Goal: Task Accomplishment & Management: Use online tool/utility

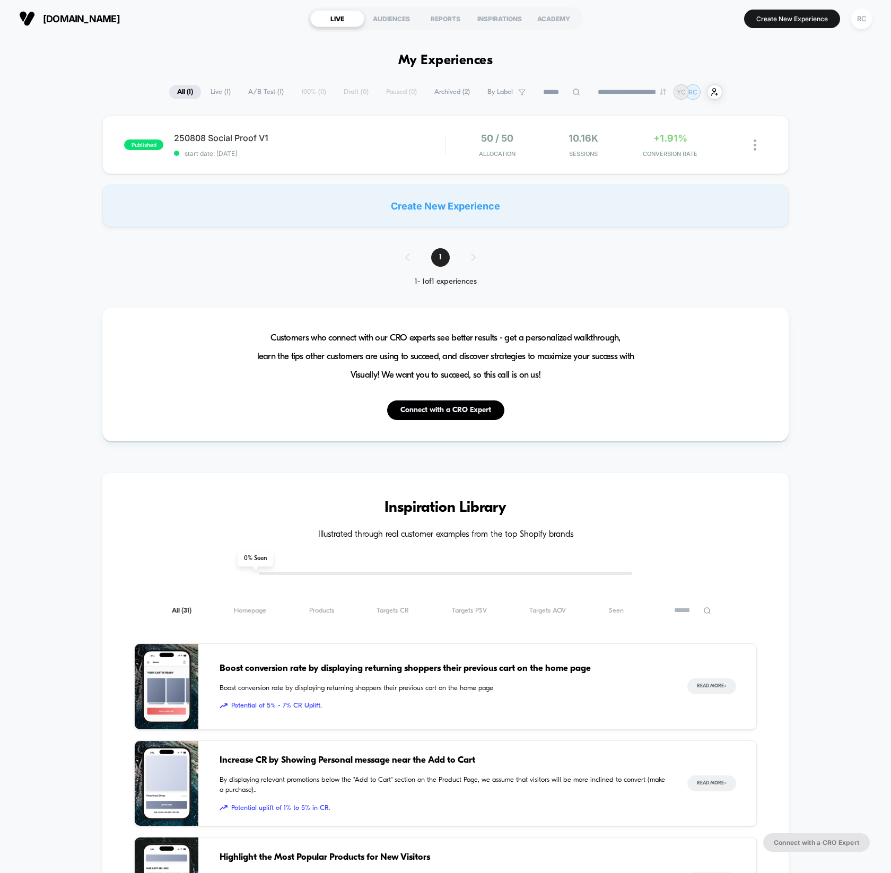
click at [818, 28] on section "Create New Experience RC" at bounding box center [734, 18] width 281 height 27
click at [819, 24] on button "Create New Experience" at bounding box center [792, 19] width 96 height 19
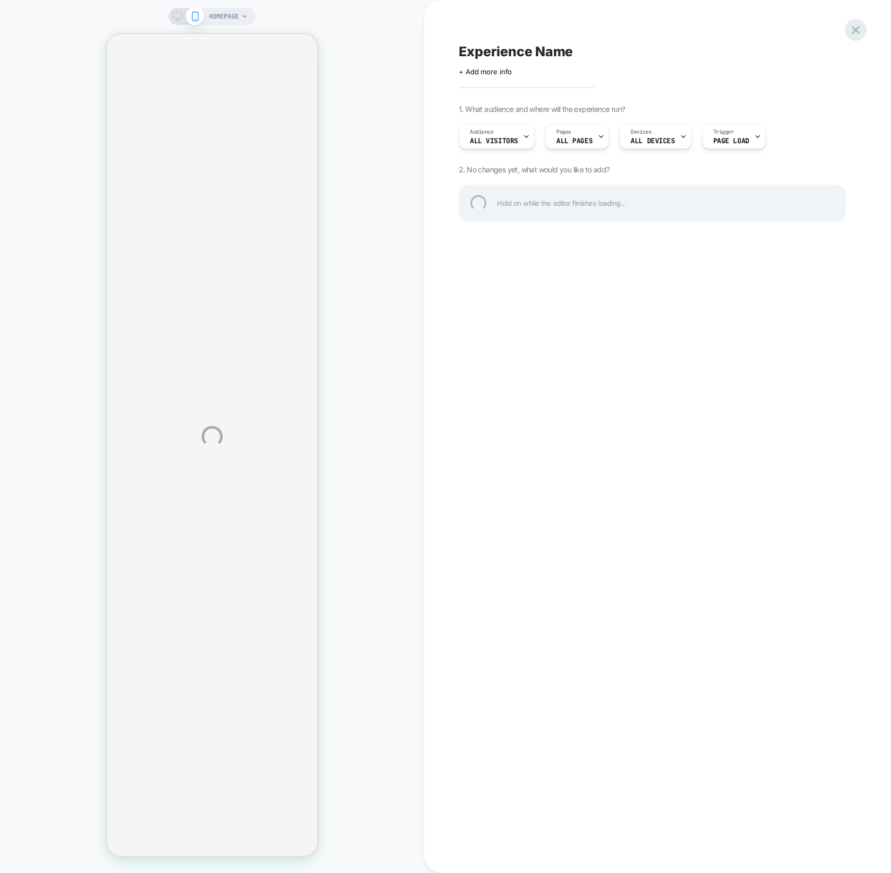
click at [855, 34] on div at bounding box center [856, 30] width 22 height 22
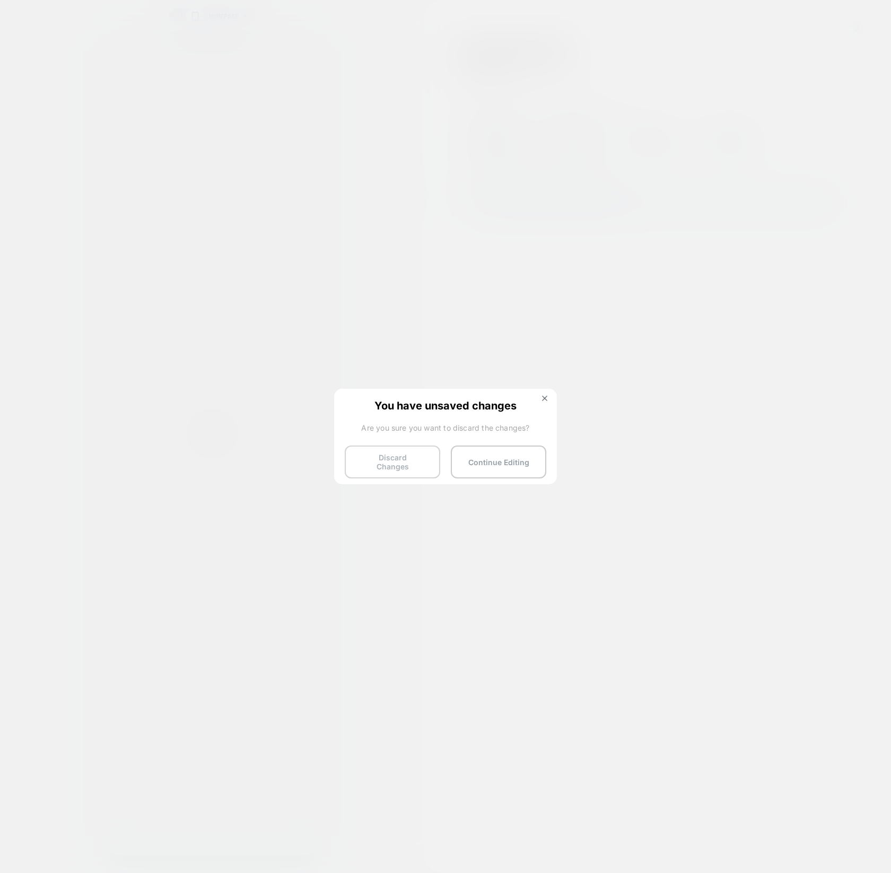
click at [398, 459] on button "Discard Changes" at bounding box center [392, 462] width 95 height 33
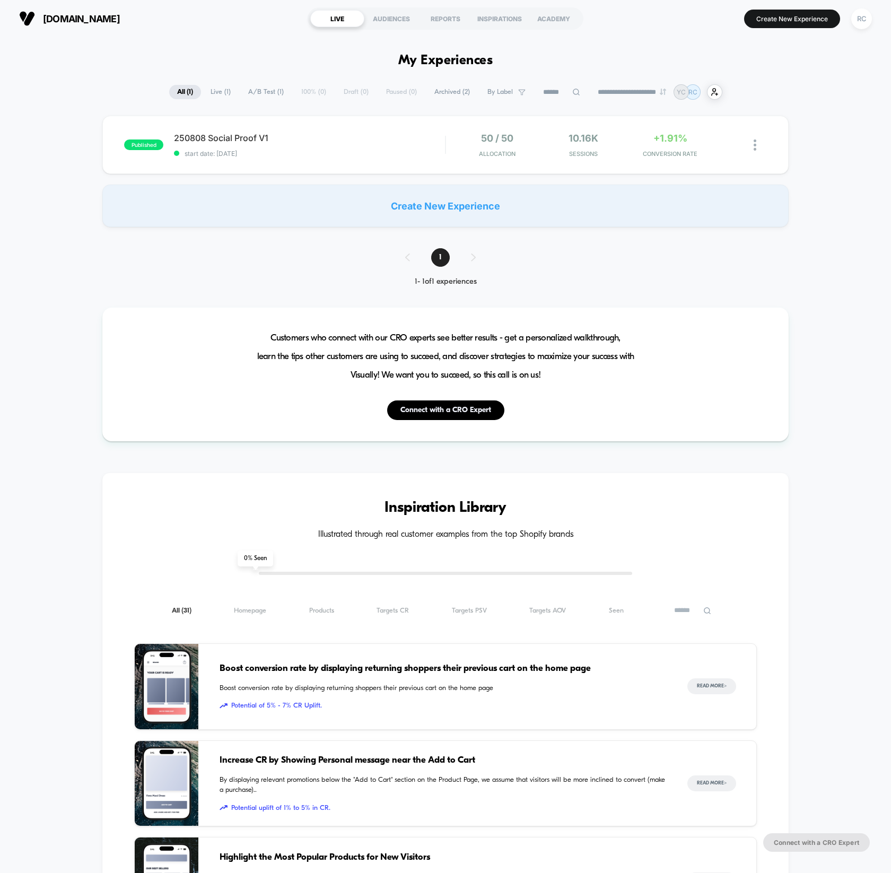
click at [218, 99] on span "Live ( 1 )" at bounding box center [221, 92] width 36 height 14
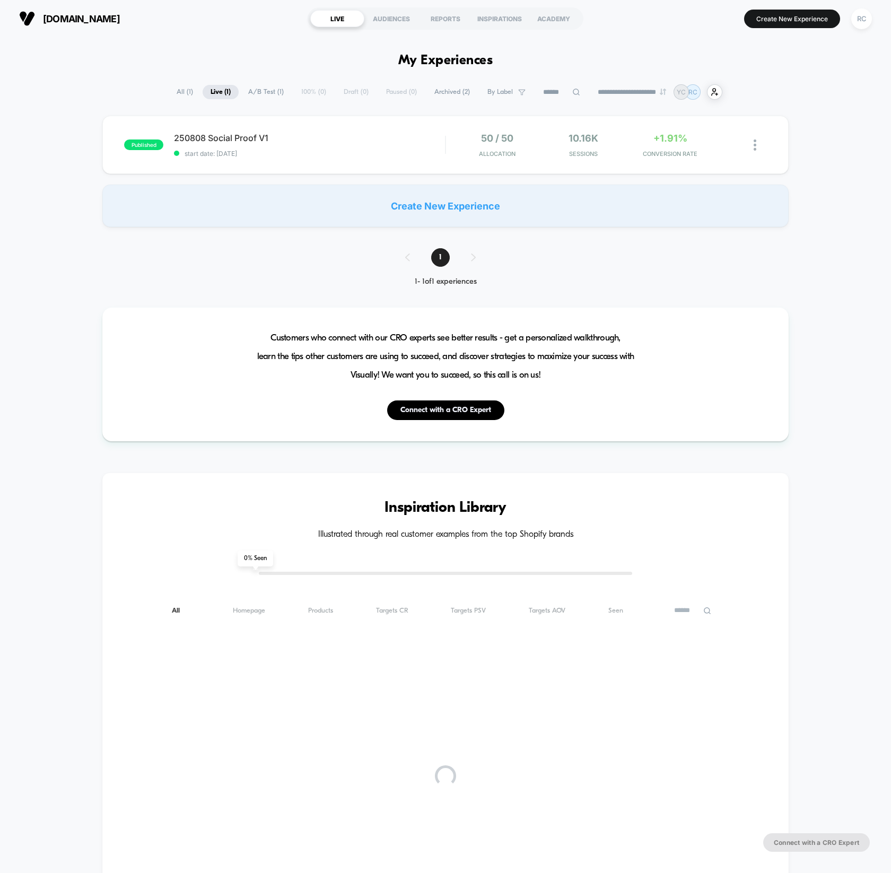
click at [87, 25] on button "[DOMAIN_NAME]" at bounding box center [69, 18] width 107 height 17
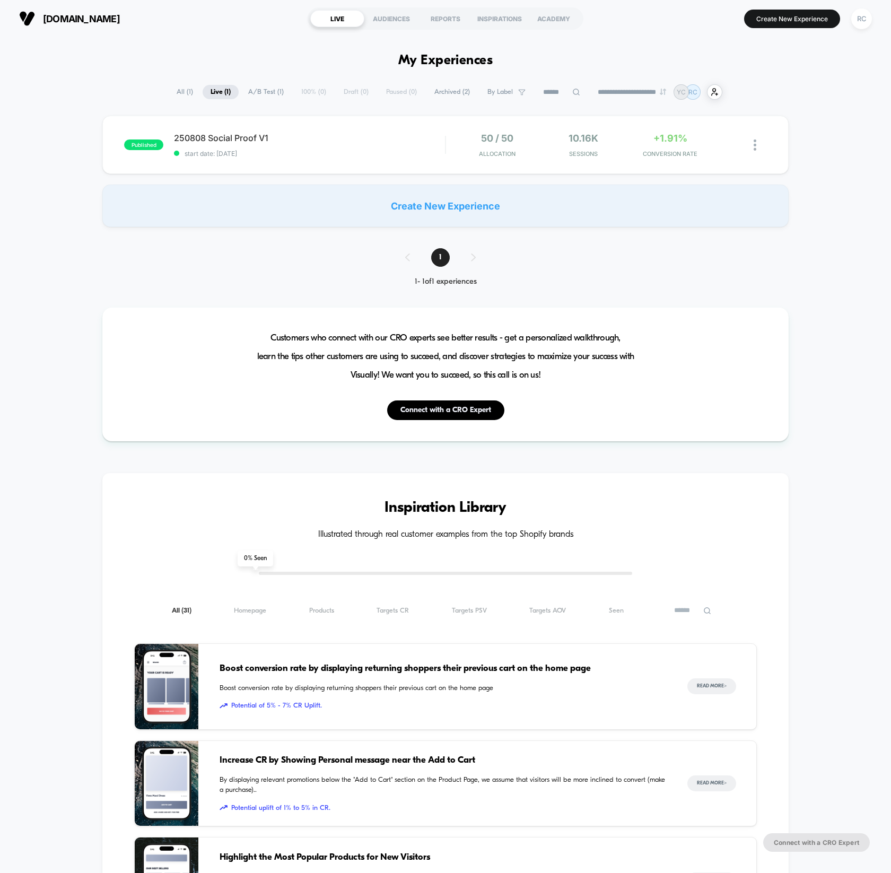
click at [87, 23] on span "[DOMAIN_NAME]" at bounding box center [81, 18] width 77 height 11
click at [83, 18] on span "[DOMAIN_NAME]" at bounding box center [81, 18] width 77 height 11
click at [35, 12] on button "[DOMAIN_NAME]" at bounding box center [69, 18] width 107 height 17
click at [32, 14] on img at bounding box center [27, 19] width 16 height 16
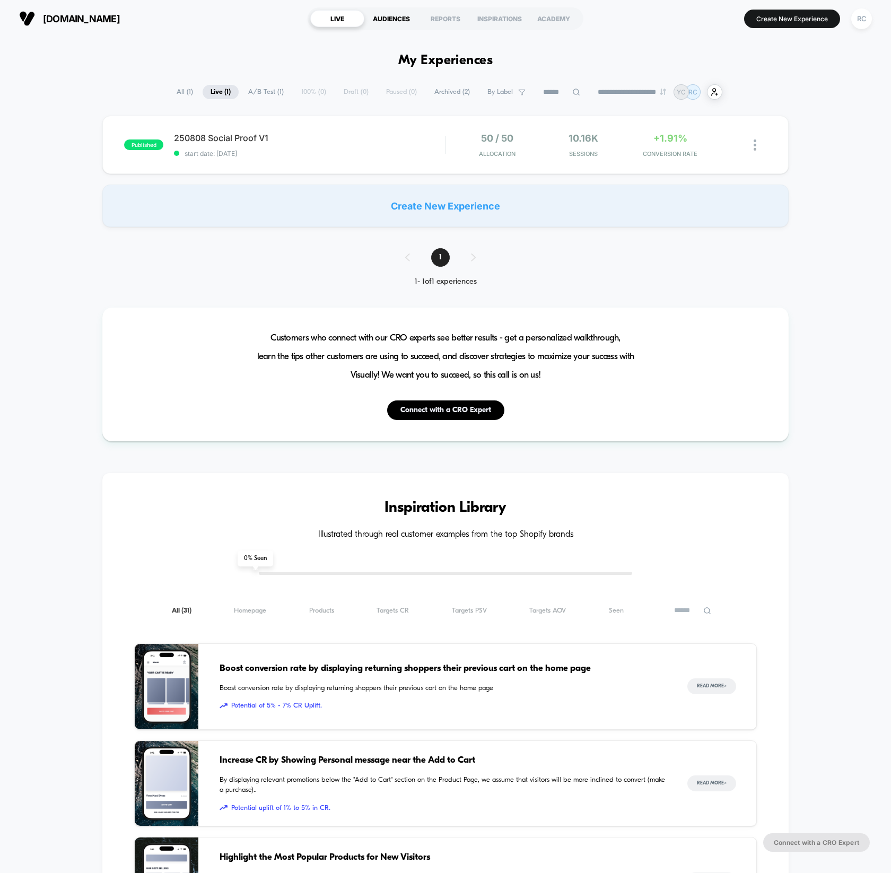
click at [381, 25] on div "AUDIENCES" at bounding box center [391, 18] width 54 height 17
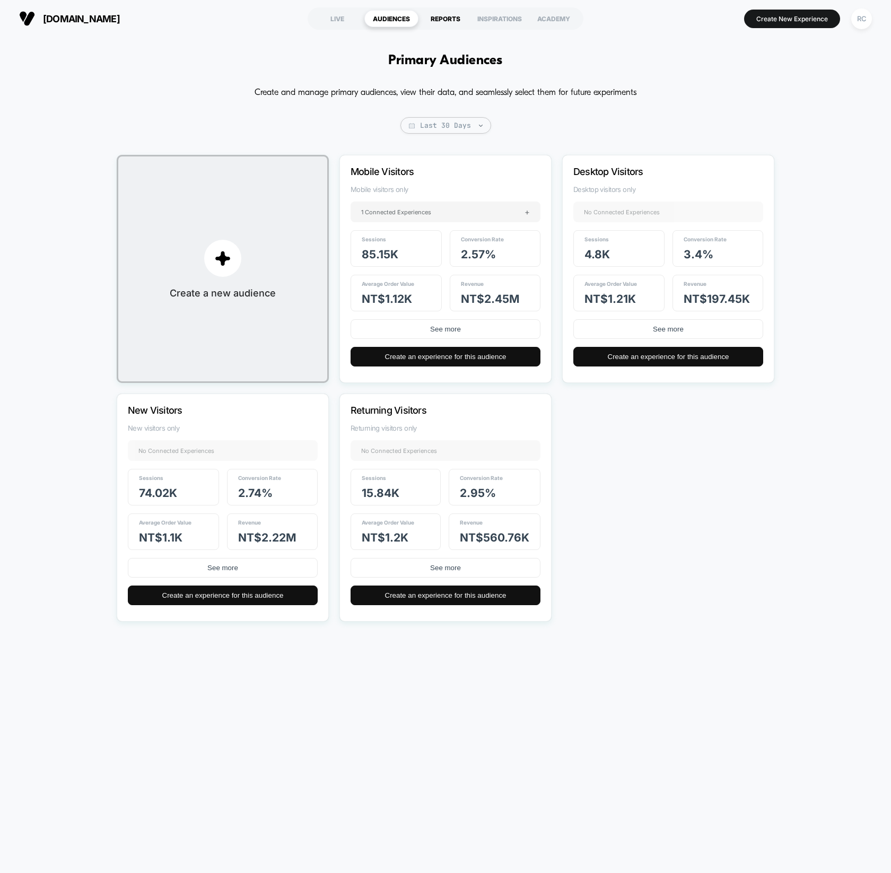
click at [454, 20] on div "REPORTS" at bounding box center [446, 18] width 54 height 17
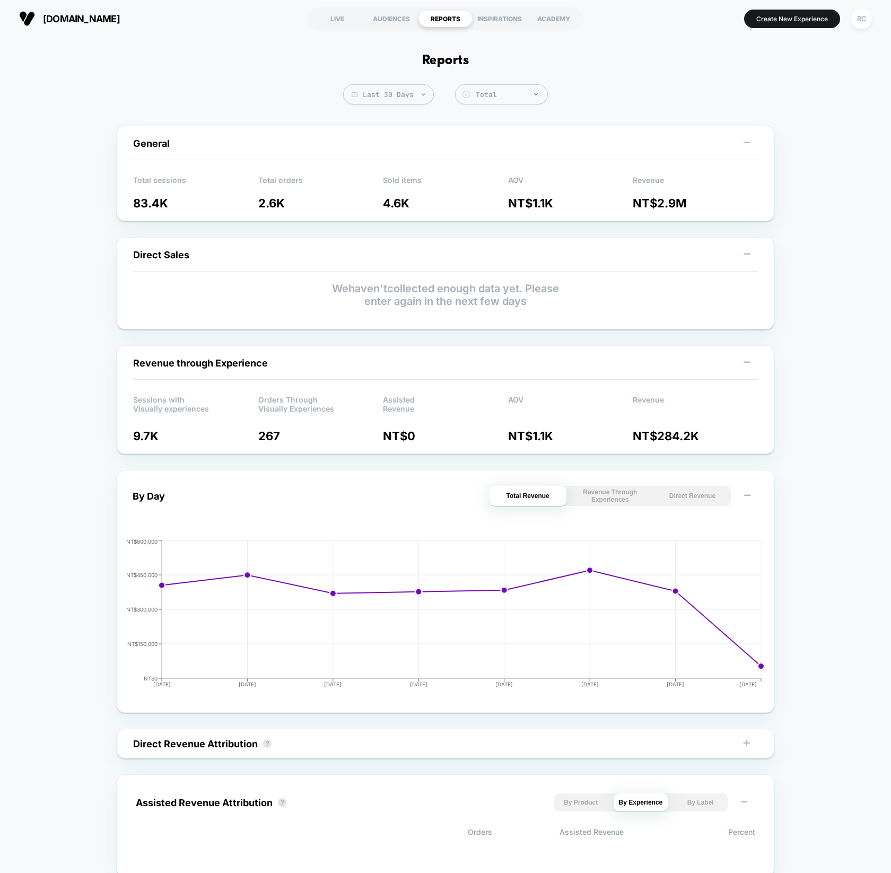
click at [538, 35] on div "[DOMAIN_NAME] LIVE AUDIENCES REPORTS INSPIRATIONS ACADEMY Create New Experience…" at bounding box center [445, 18] width 891 height 37
click at [520, 20] on div "INSPIRATIONS" at bounding box center [500, 18] width 54 height 17
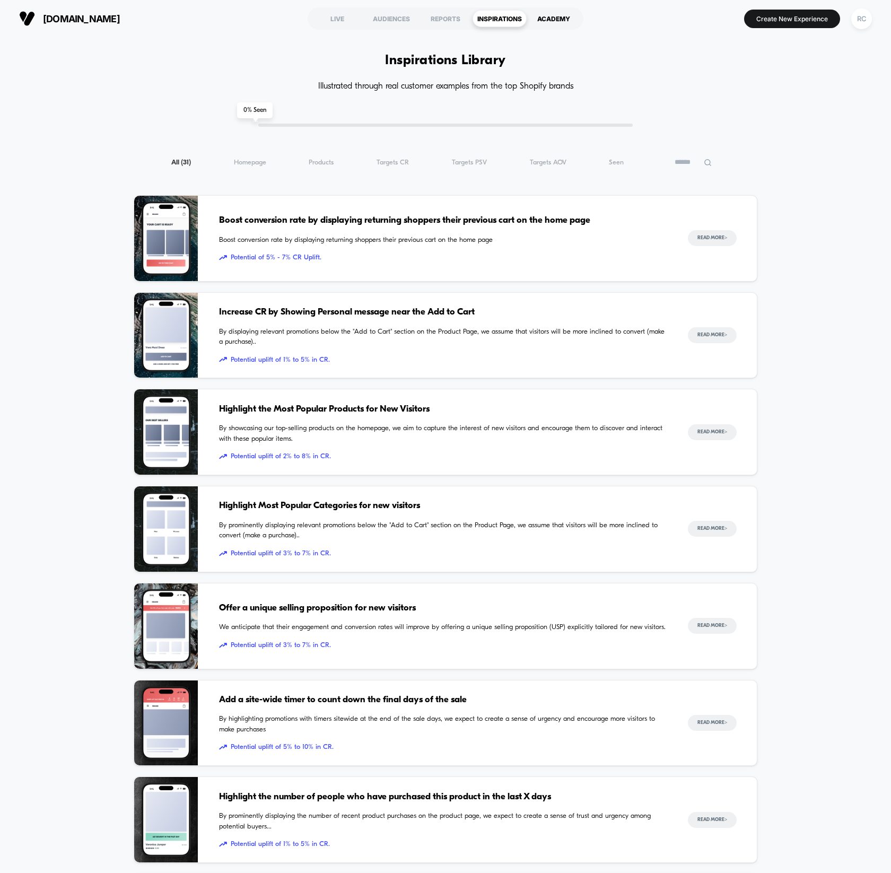
click at [548, 21] on div "ACADEMY" at bounding box center [554, 18] width 54 height 17
click at [345, 23] on div "LIVE" at bounding box center [337, 18] width 54 height 17
click at [844, 17] on section "Create New Experience RC" at bounding box center [734, 18] width 281 height 27
click at [866, 21] on div "RC" at bounding box center [861, 18] width 21 height 21
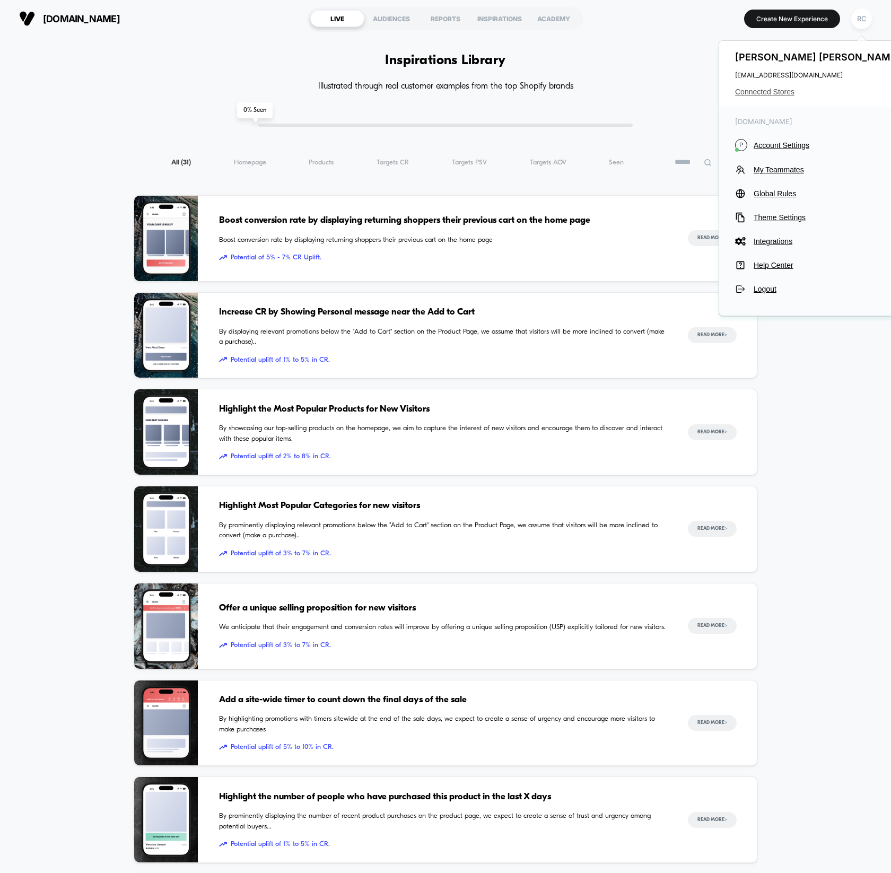
click at [779, 91] on span "Connected Stores" at bounding box center [819, 92] width 168 height 8
click at [778, 92] on span "Connected Stores" at bounding box center [819, 92] width 168 height 8
click at [773, 94] on span "Connected Stores" at bounding box center [819, 92] width 168 height 8
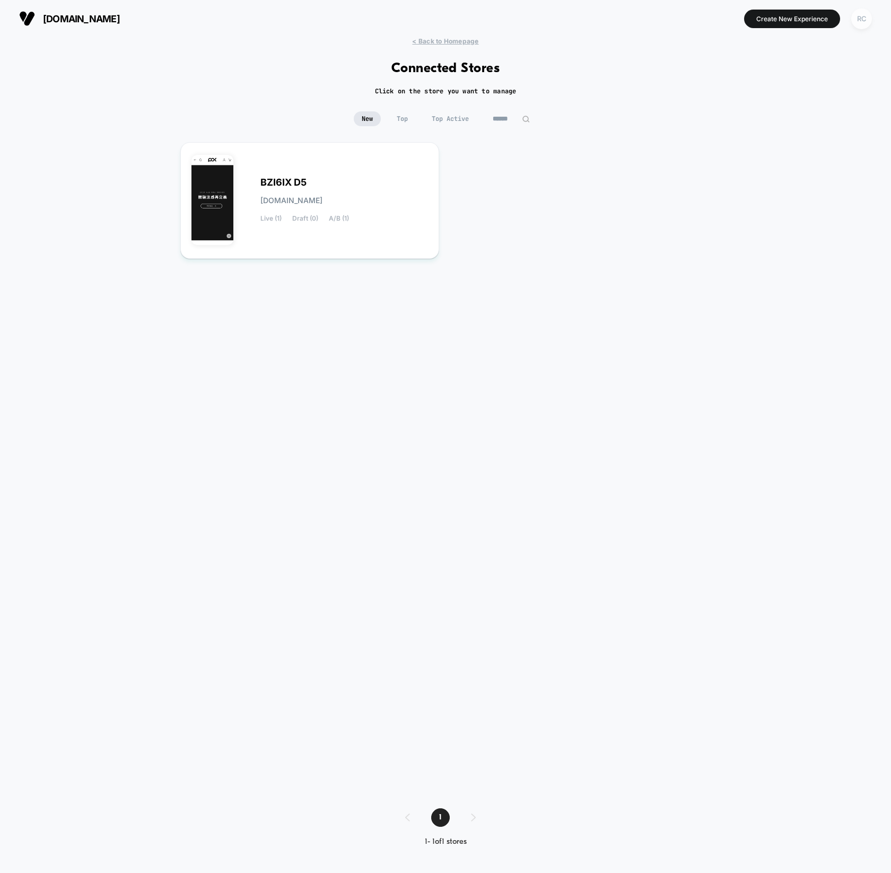
click at [860, 19] on div "RC" at bounding box center [861, 18] width 21 height 21
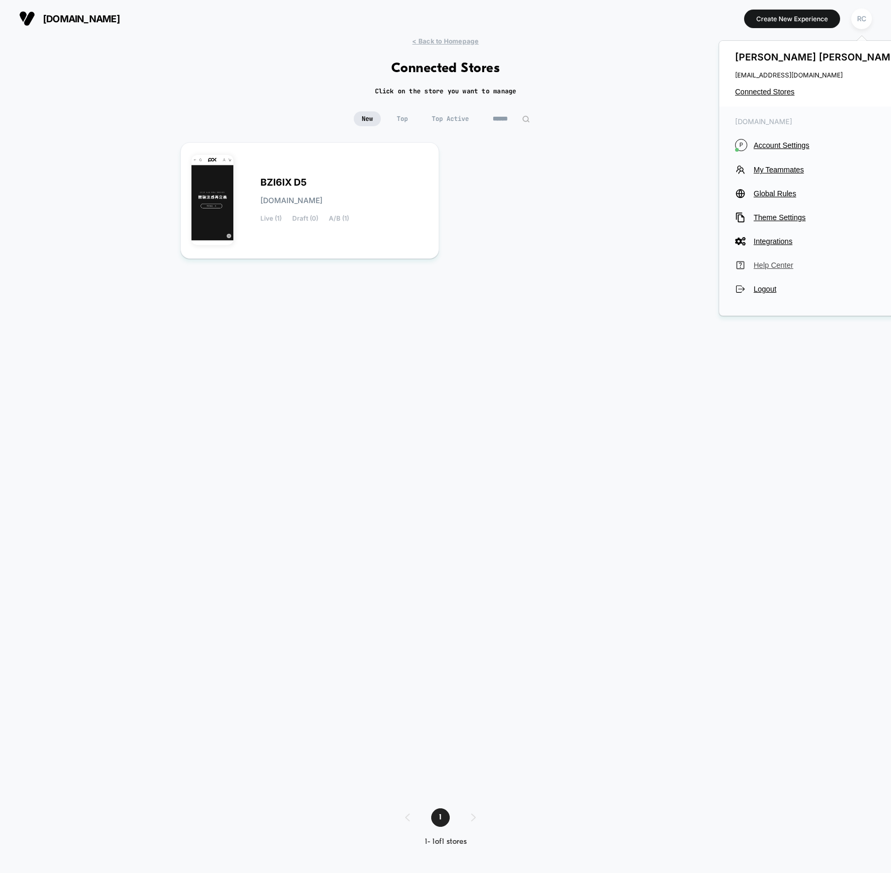
click at [764, 266] on span "Help Center" at bounding box center [828, 265] width 149 height 8
click at [655, 93] on div "< Back to Homepage Connected Stores Click on the store you want to manage New T…" at bounding box center [445, 449] width 891 height 825
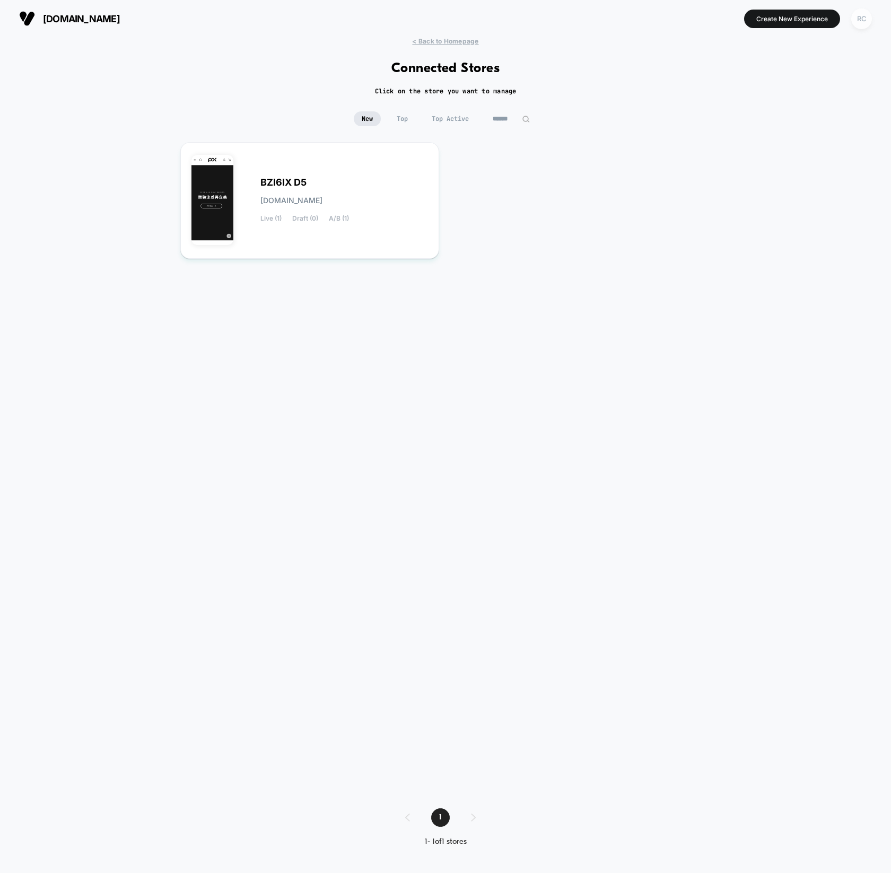
click at [855, 22] on div "RC" at bounding box center [861, 18] width 21 height 21
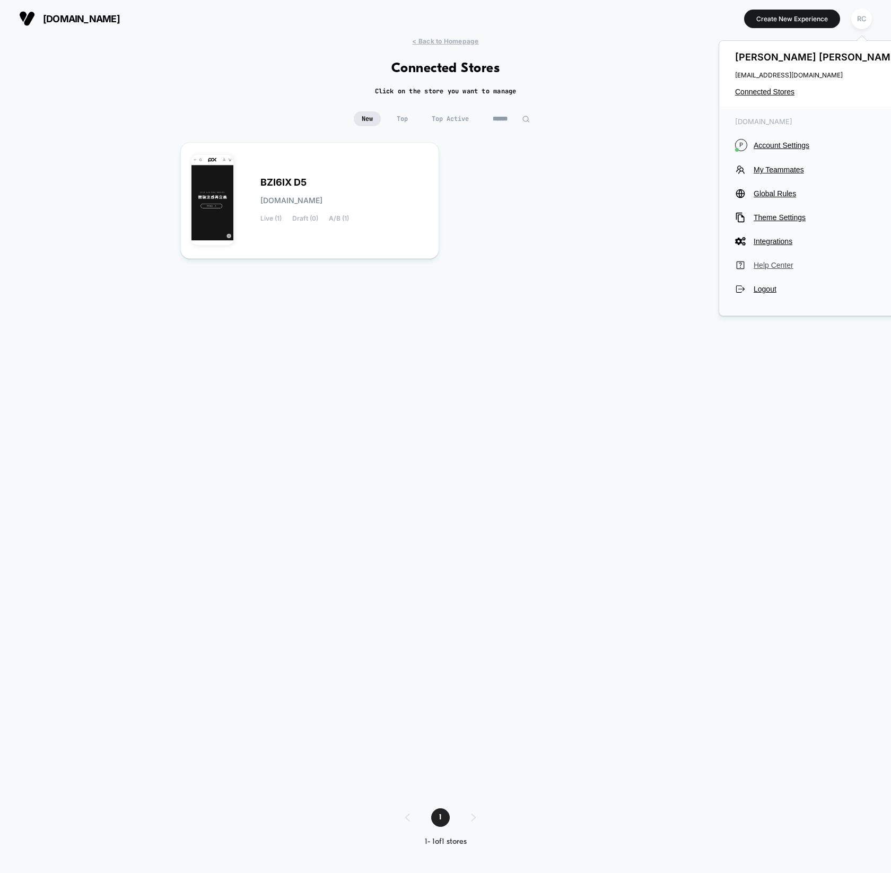
click at [775, 265] on span "Help Center" at bounding box center [828, 265] width 149 height 8
